Goal: Information Seeking & Learning: Learn about a topic

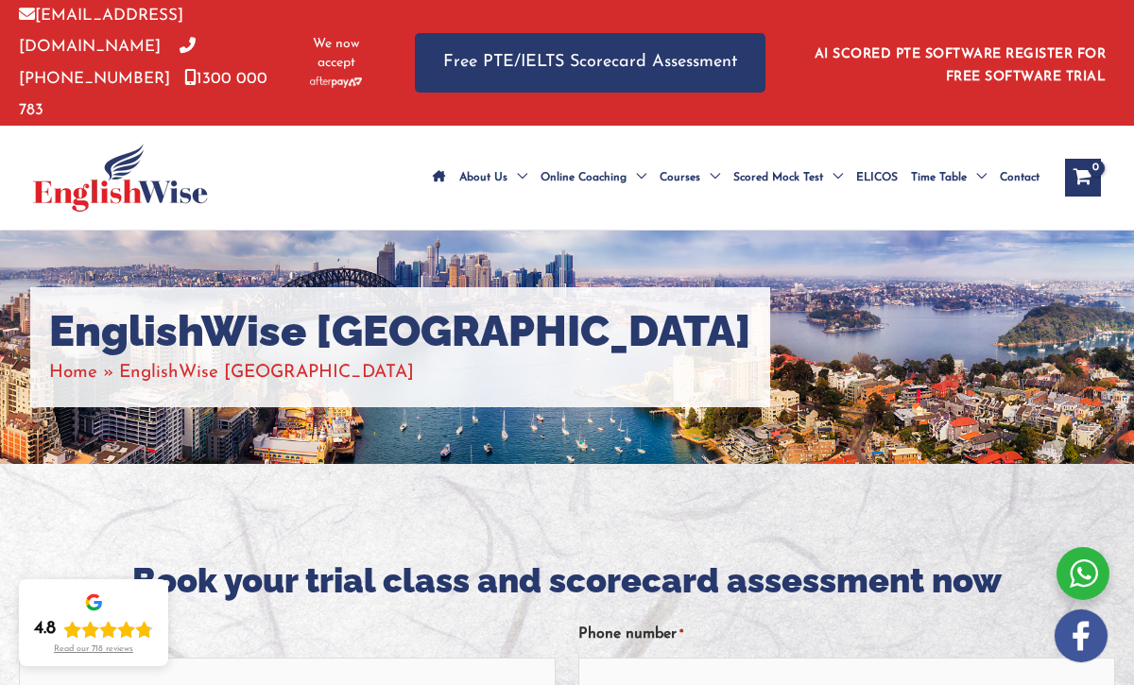
click at [1002, 49] on li "AI SCORED PTE SOFTWARE REGISTER FOR FREE SOFTWARE TRIAL" at bounding box center [954, 63] width 302 height 52
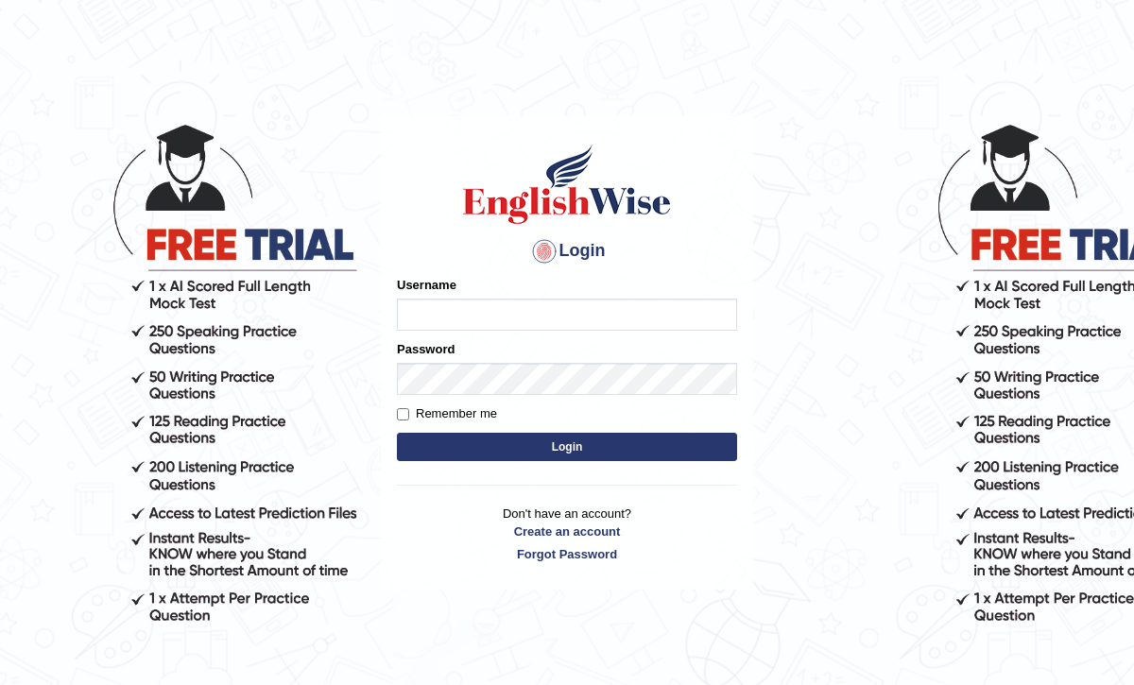
type input "frozan_parramatta"
click at [561, 445] on button "Login" at bounding box center [567, 447] width 340 height 28
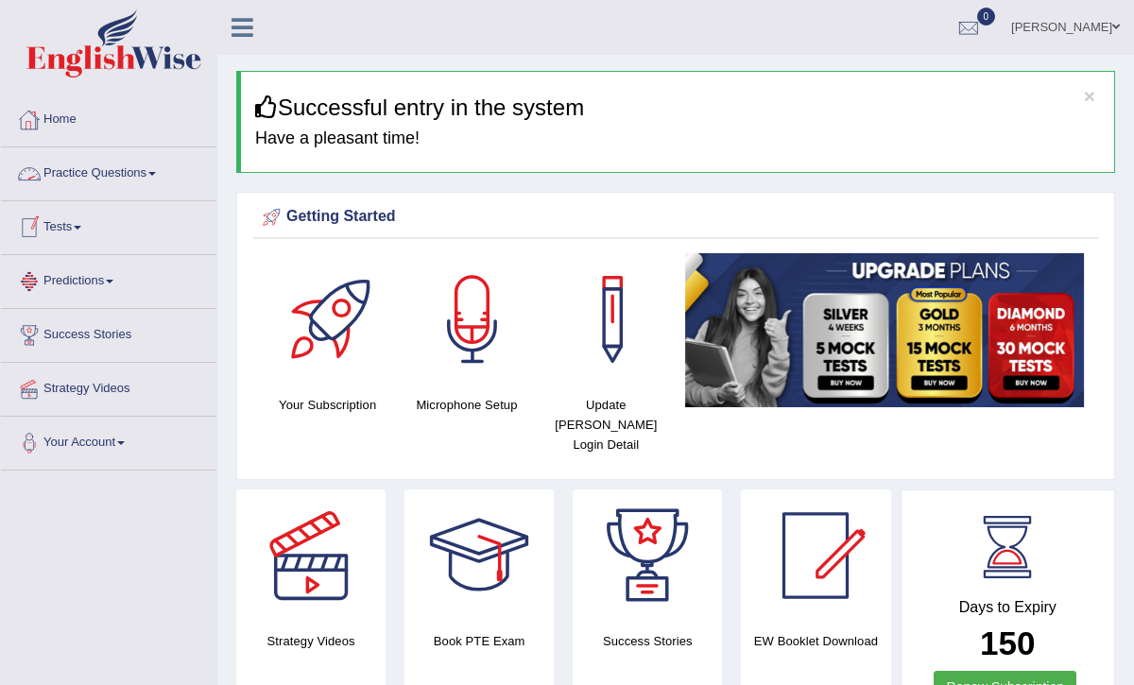
click at [142, 177] on link "Practice Questions" at bounding box center [109, 170] width 216 height 47
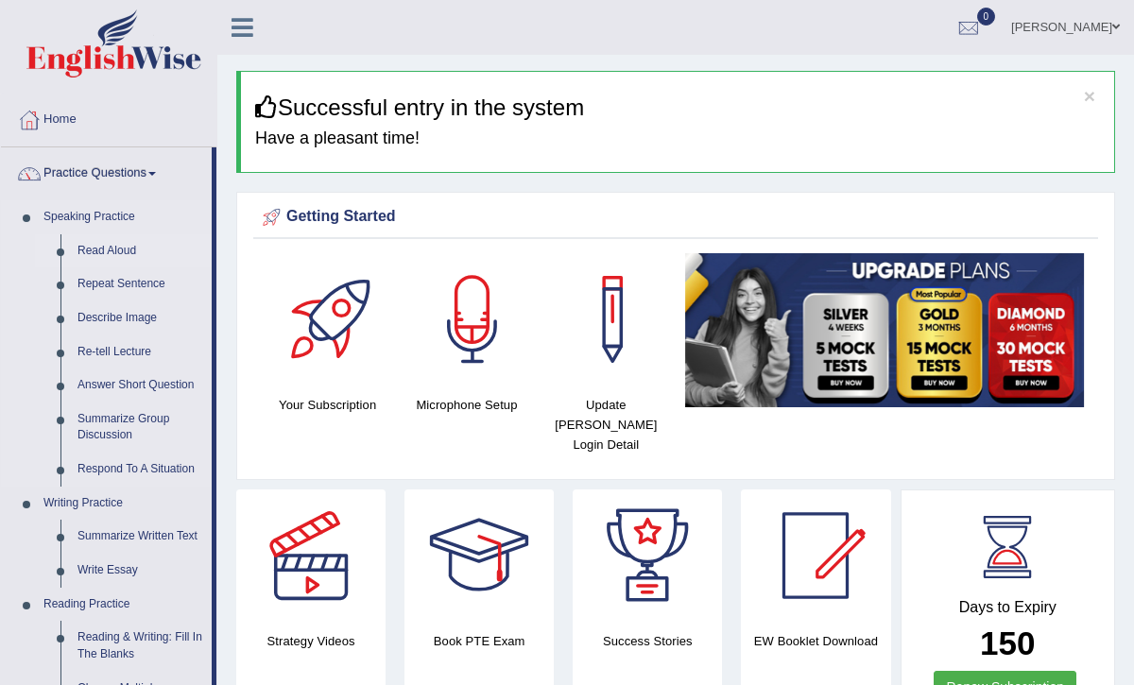
click at [116, 253] on link "Read Aloud" at bounding box center [140, 251] width 143 height 34
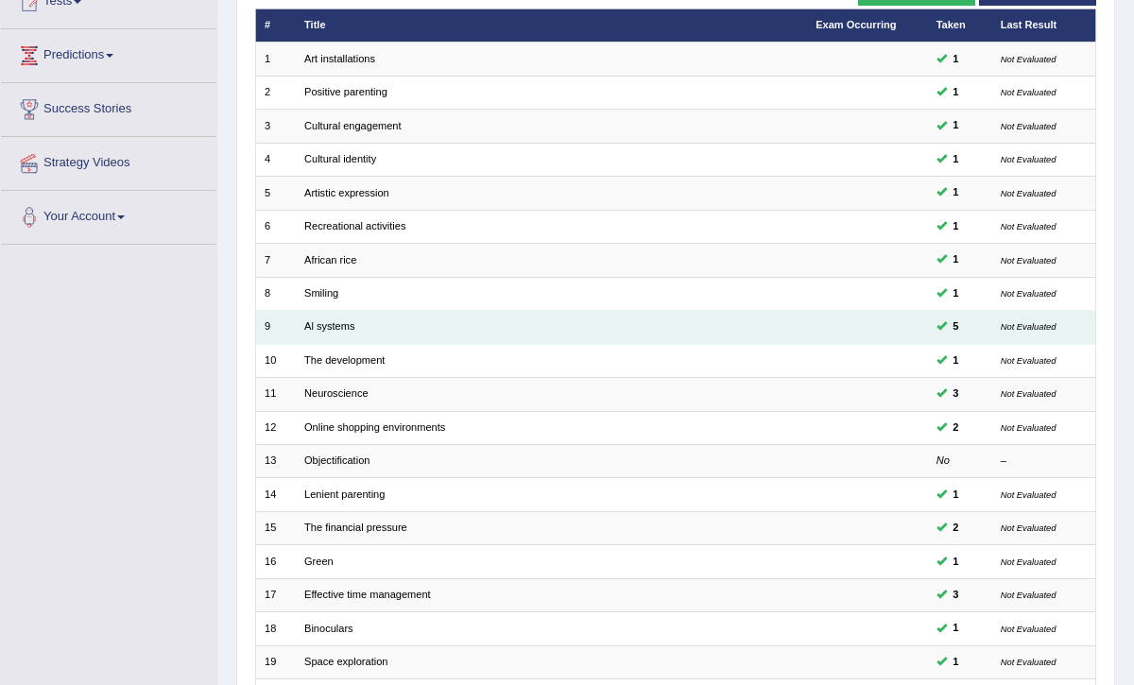
scroll to position [227, 0]
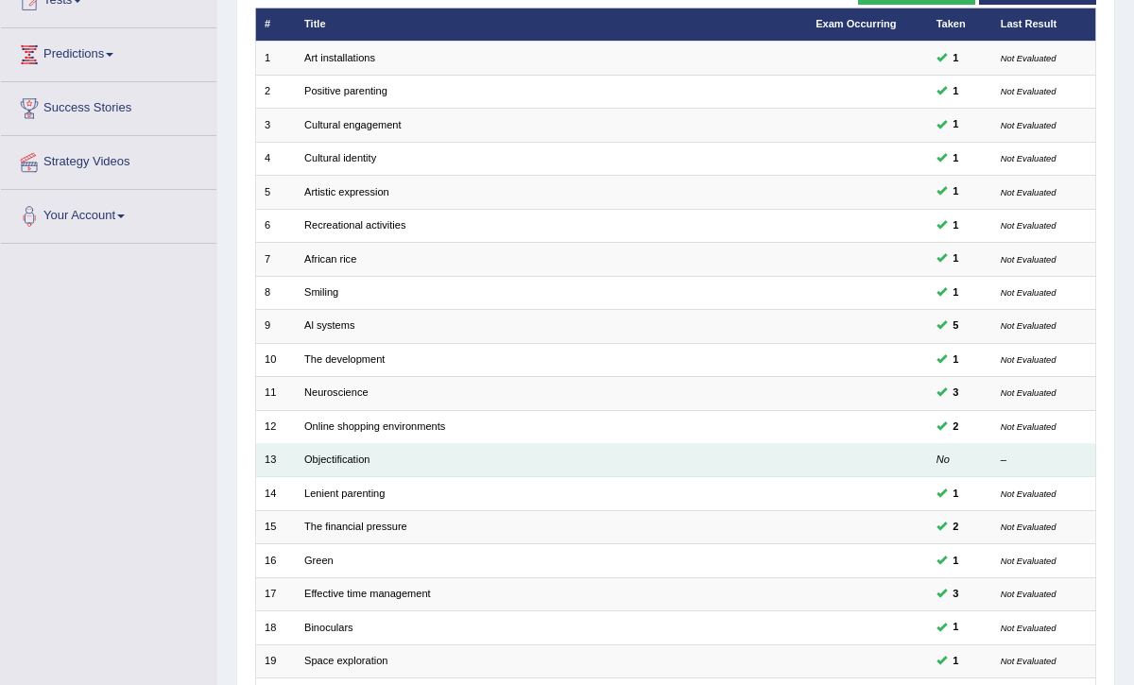
click at [350, 445] on td "Objectification" at bounding box center [551, 460] width 511 height 33
click at [342, 454] on link "Objectification" at bounding box center [336, 459] width 65 height 11
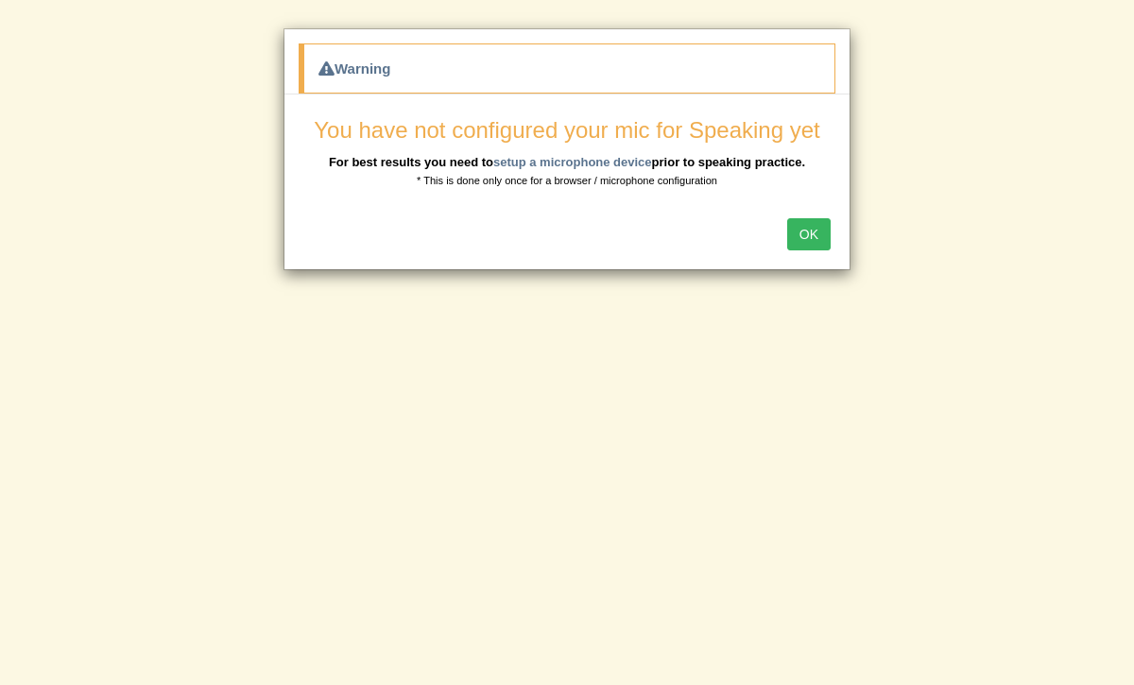
click at [809, 238] on button "OK" at bounding box center [808, 234] width 43 height 32
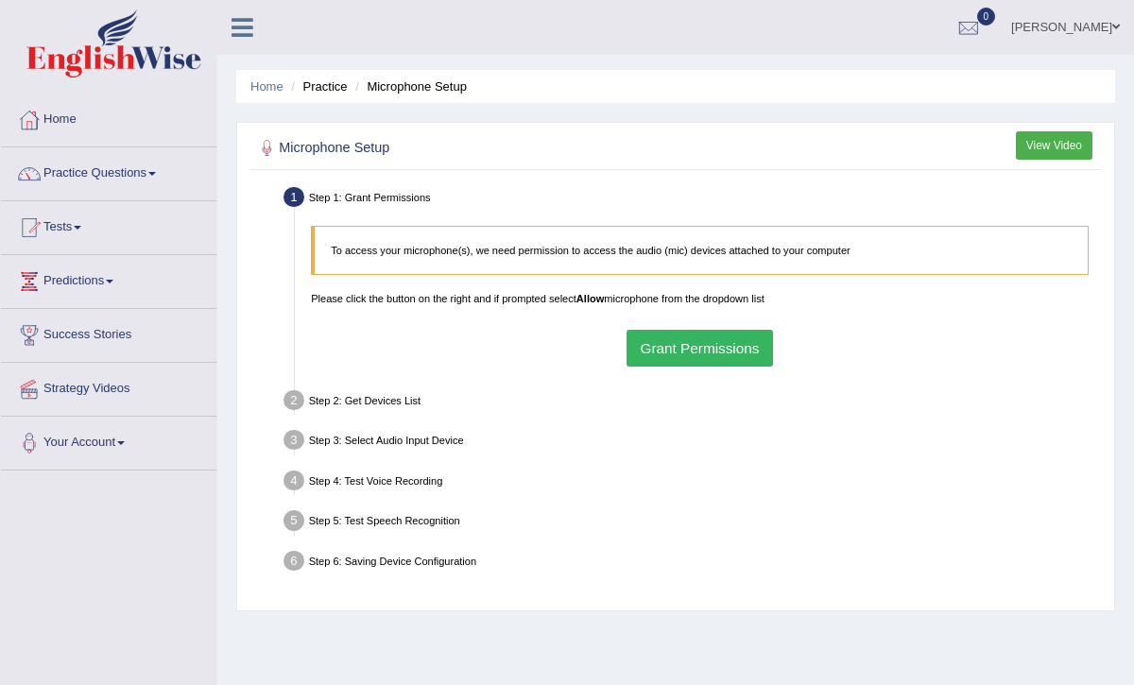
click at [702, 354] on button "Grant Permissions" at bounding box center [700, 348] width 147 height 37
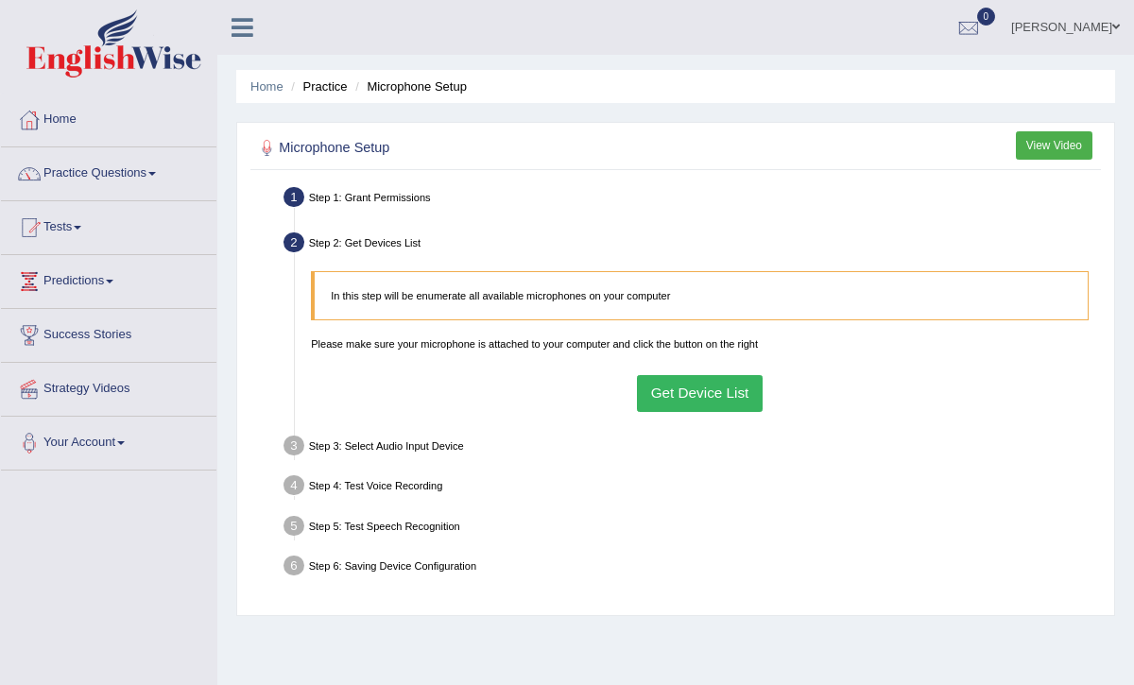
click at [684, 405] on button "Get Device List" at bounding box center [700, 393] width 126 height 37
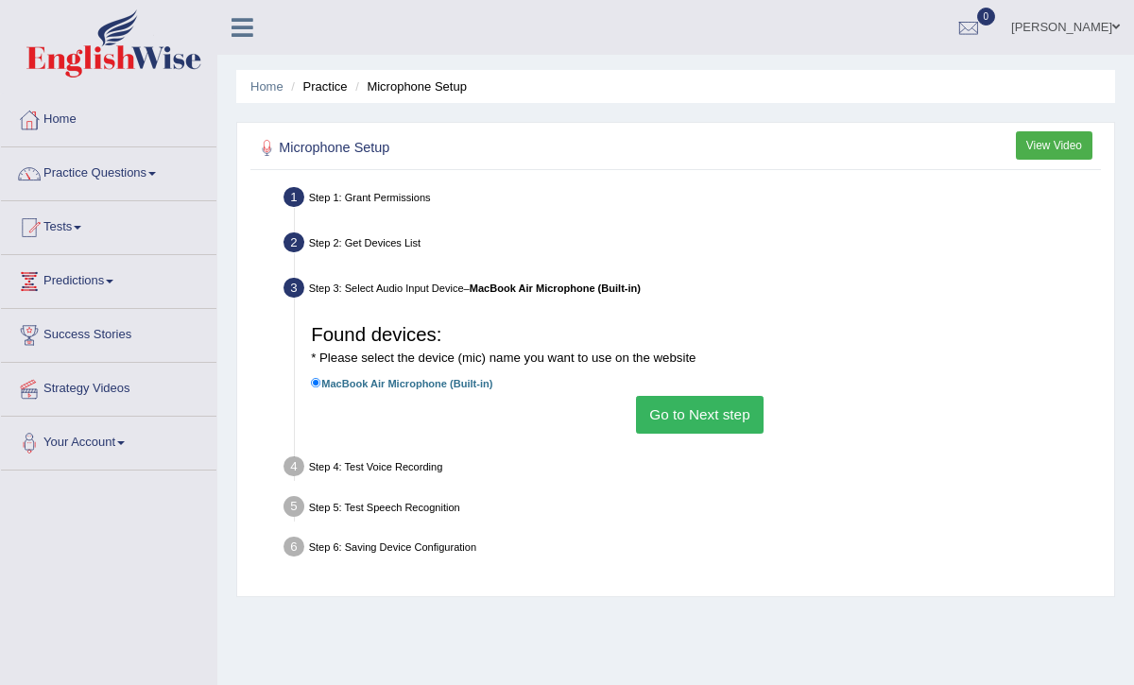
click at [682, 421] on button "Go to Next step" at bounding box center [700, 414] width 128 height 37
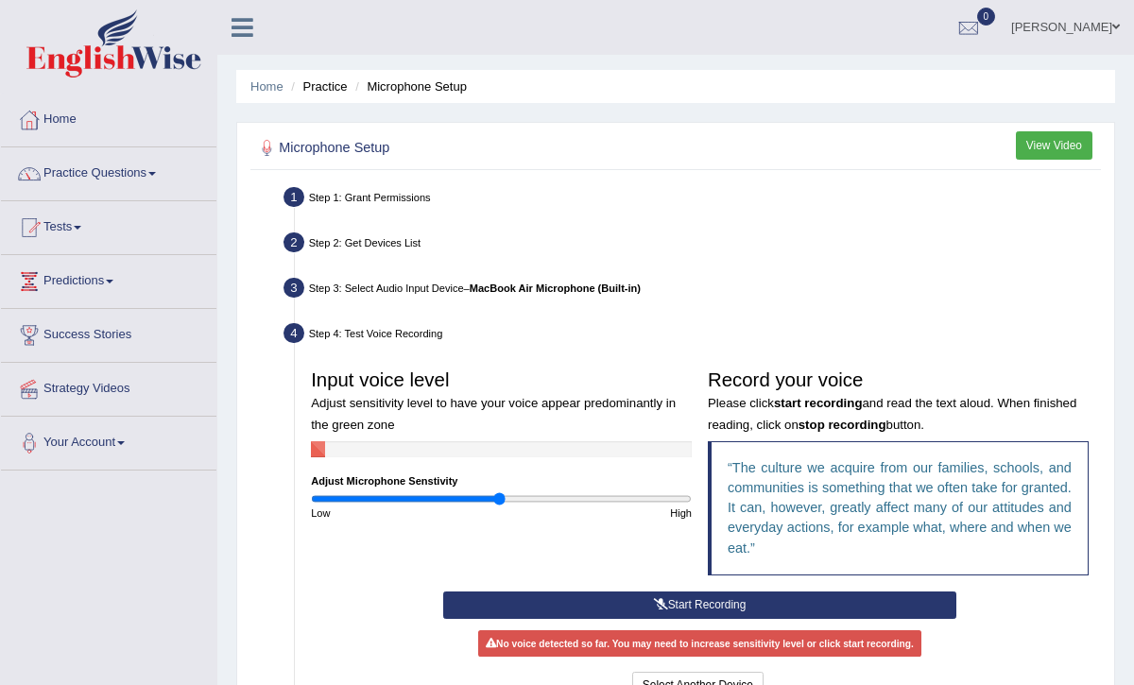
click at [707, 603] on button "Start Recording" at bounding box center [699, 605] width 513 height 27
